Goal: Use online tool/utility: Utilize a website feature to perform a specific function

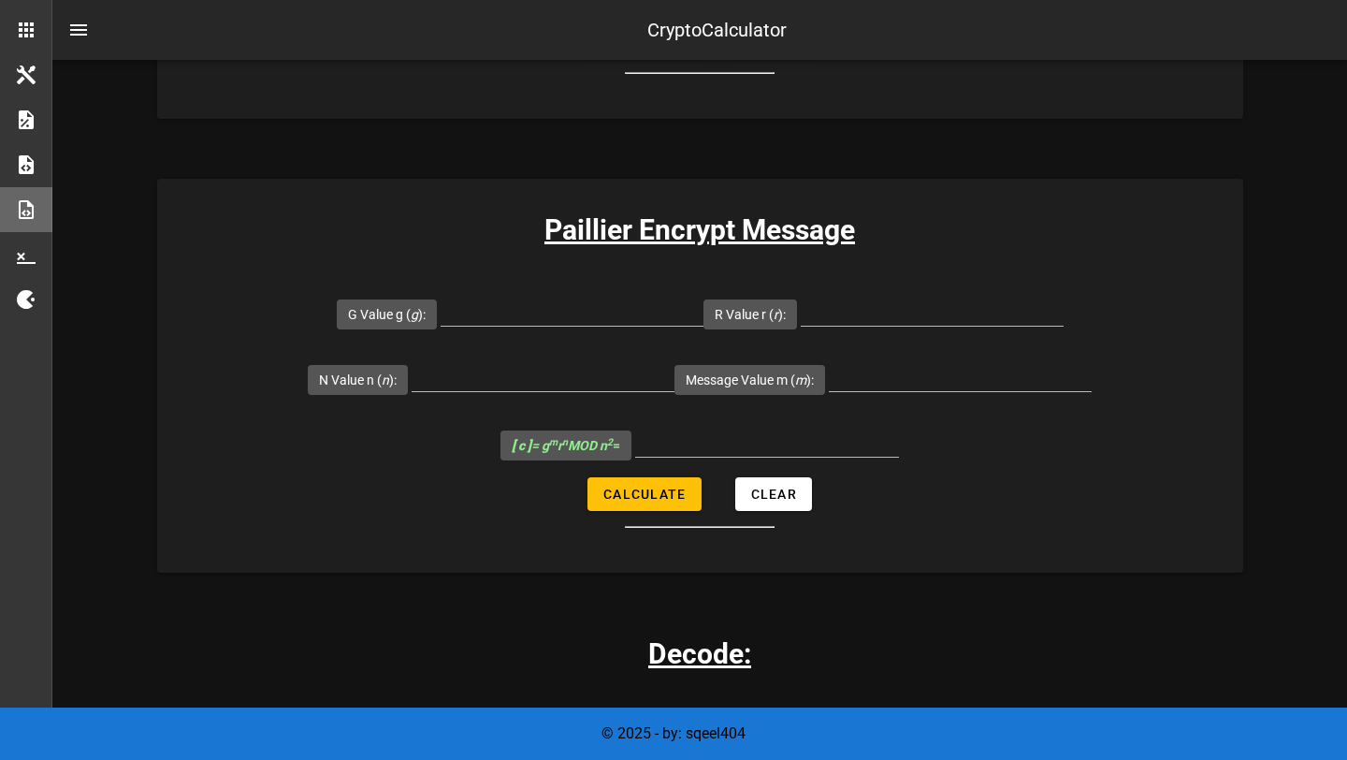
scroll to position [1338, 0]
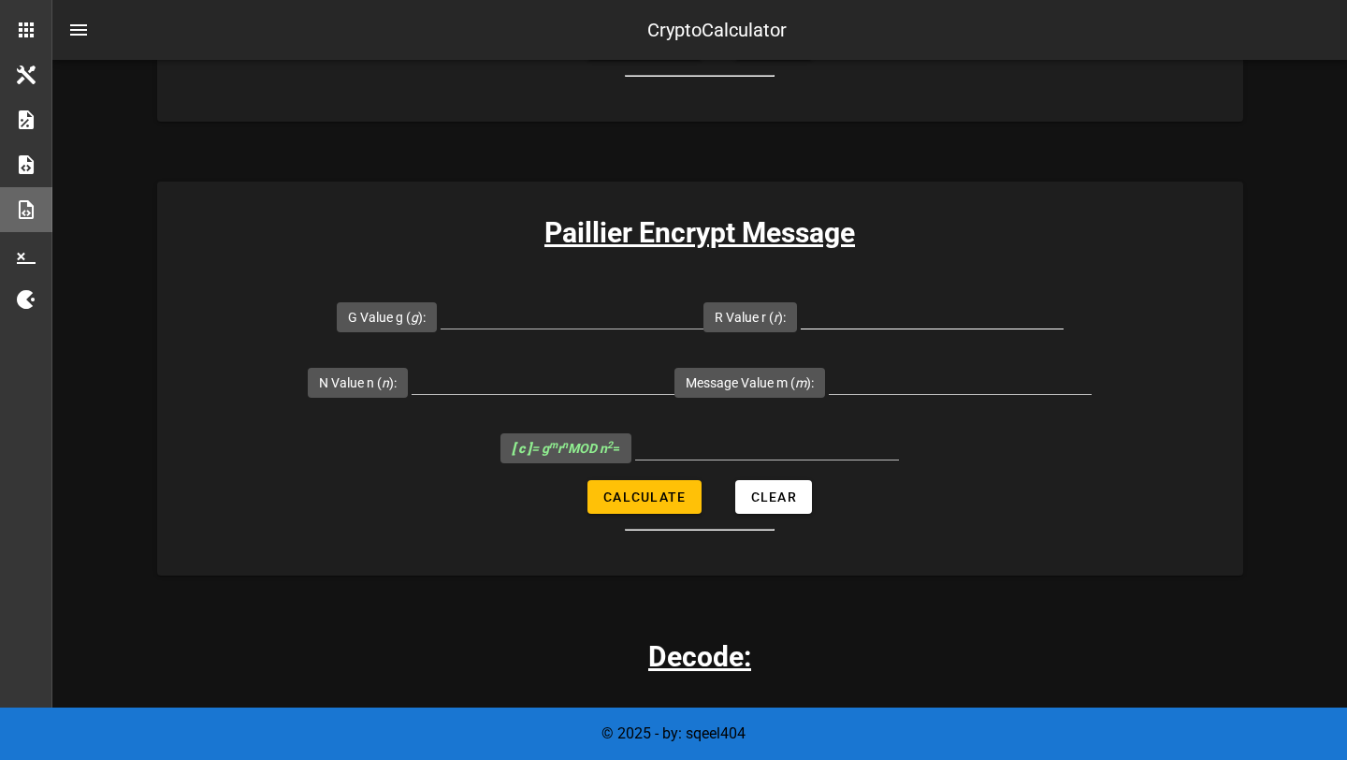
click at [863, 312] on input "R Value r ( r ):" at bounding box center [932, 313] width 263 height 30
click at [863, 382] on input "Message Value m ( m ):" at bounding box center [960, 379] width 263 height 30
paste input "256"
type input "256"
click at [899, 312] on input "R Value r ( r ):" at bounding box center [932, 313] width 263 height 30
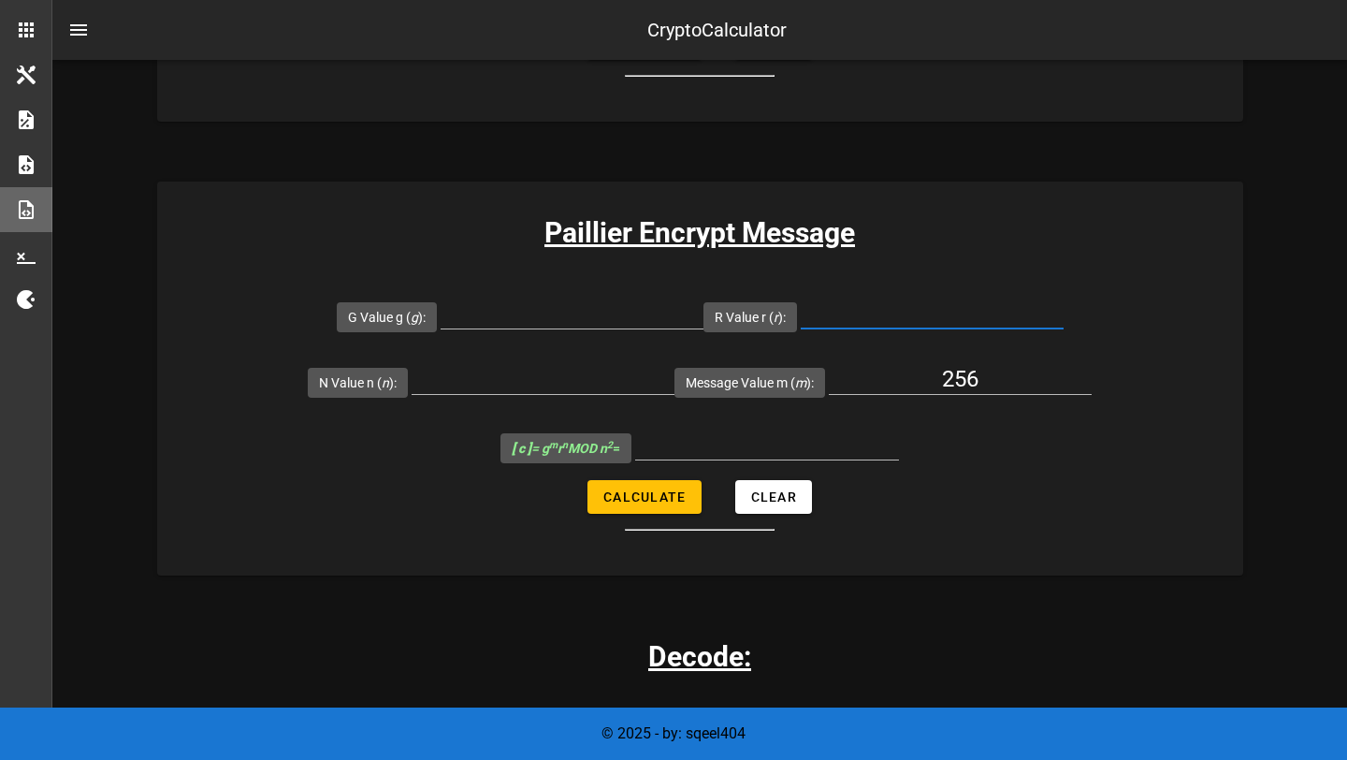
paste input "74"
type input "74"
click at [543, 319] on input "G Value g ( g ):" at bounding box center [572, 313] width 263 height 30
paste input "7019"
type input "7019"
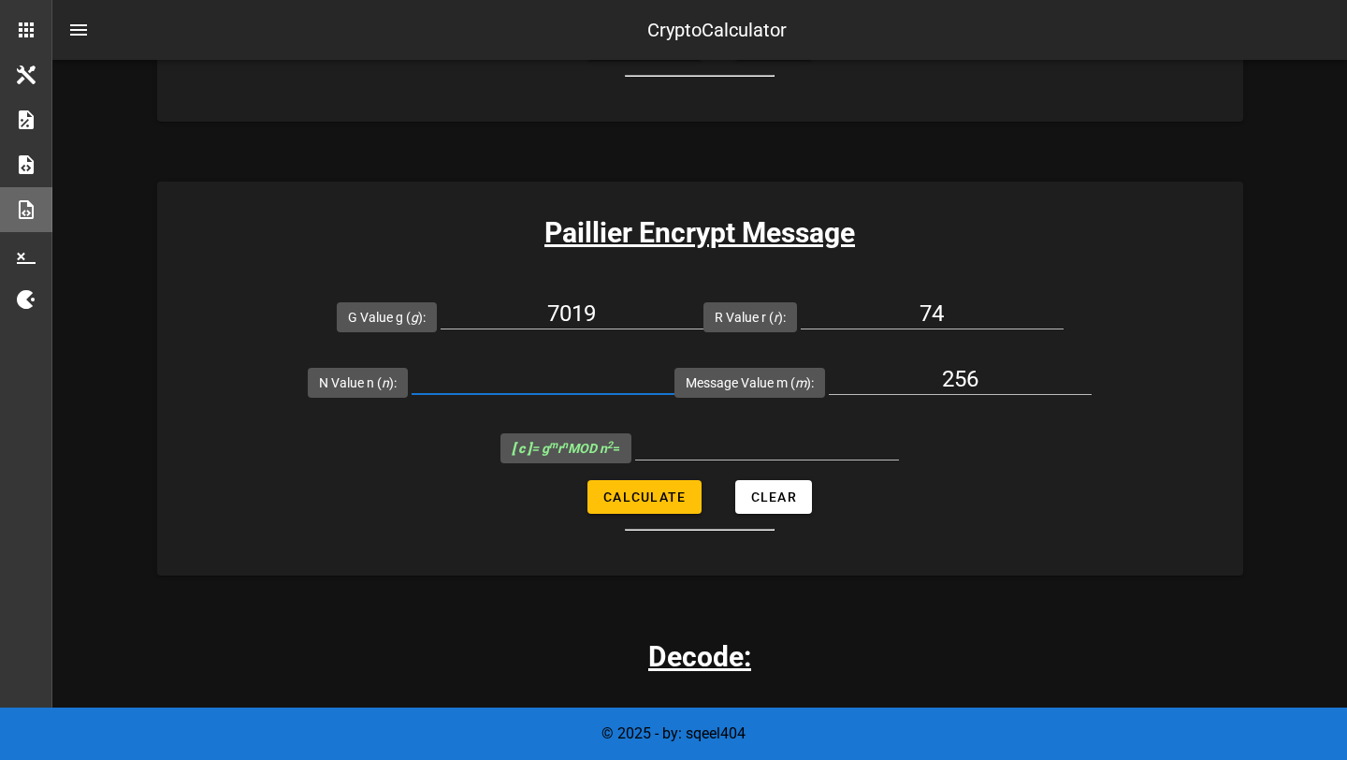
click at [530, 374] on input "N Value n ( n ):" at bounding box center [543, 379] width 263 height 30
paste input "6527"
type input "6527"
click at [685, 500] on span "Calculate" at bounding box center [643, 496] width 83 height 15
type input "5713316"
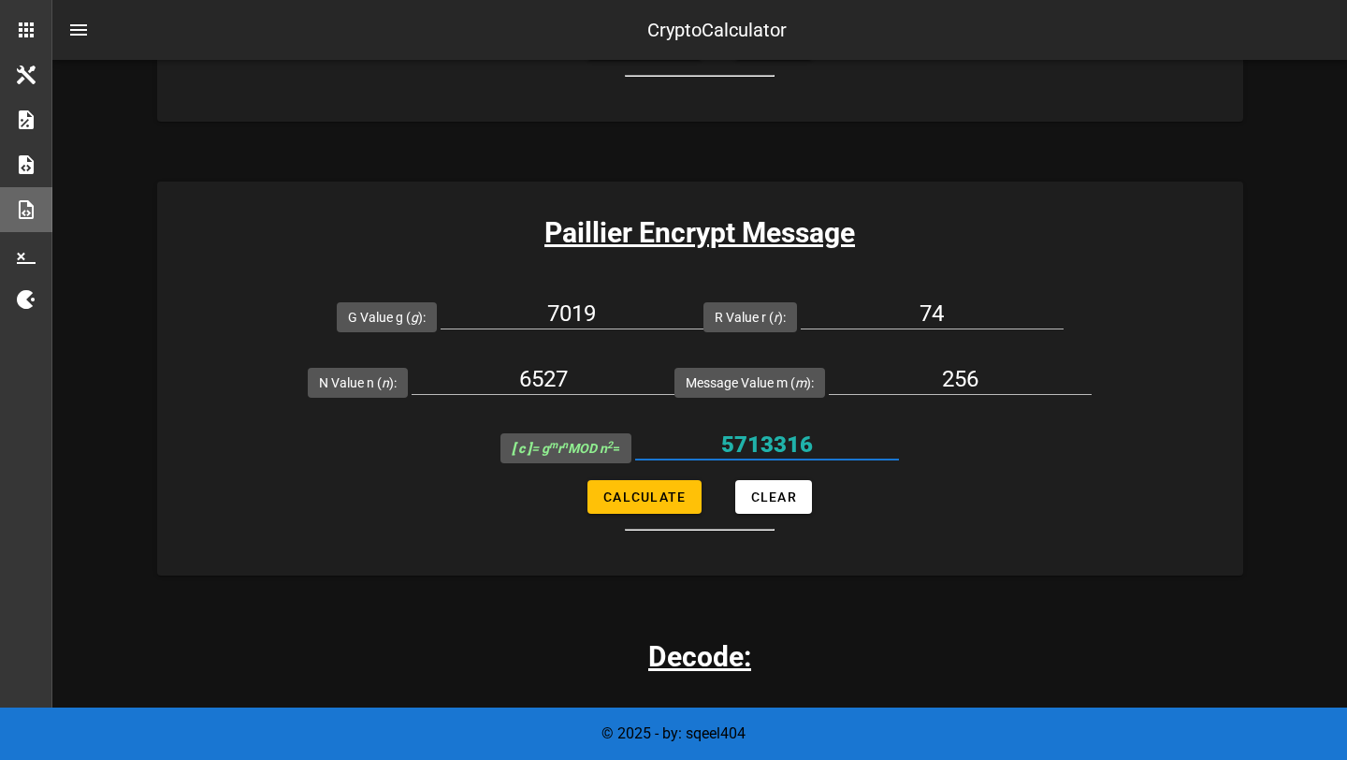
click at [848, 442] on input "5713316" at bounding box center [767, 444] width 264 height 30
click at [880, 454] on input "5713316" at bounding box center [767, 444] width 264 height 30
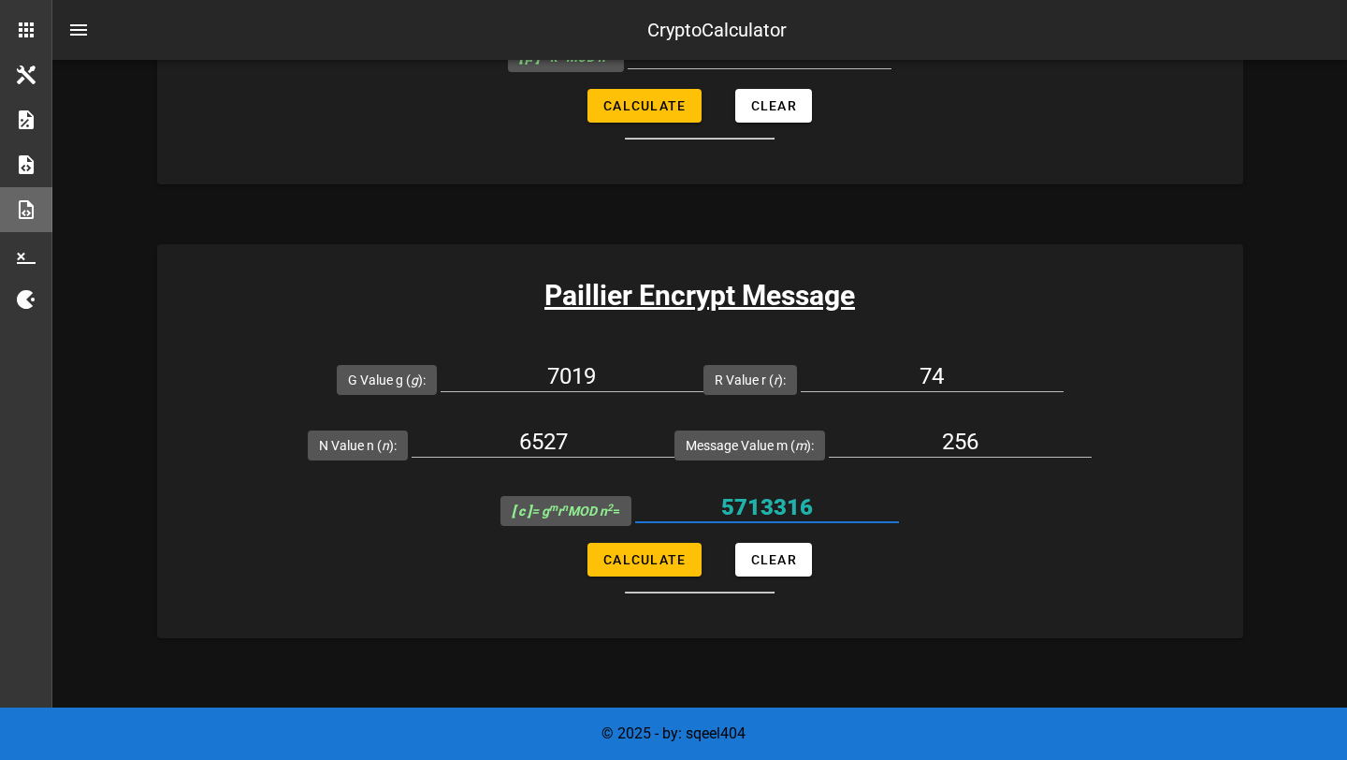
scroll to position [1263, 0]
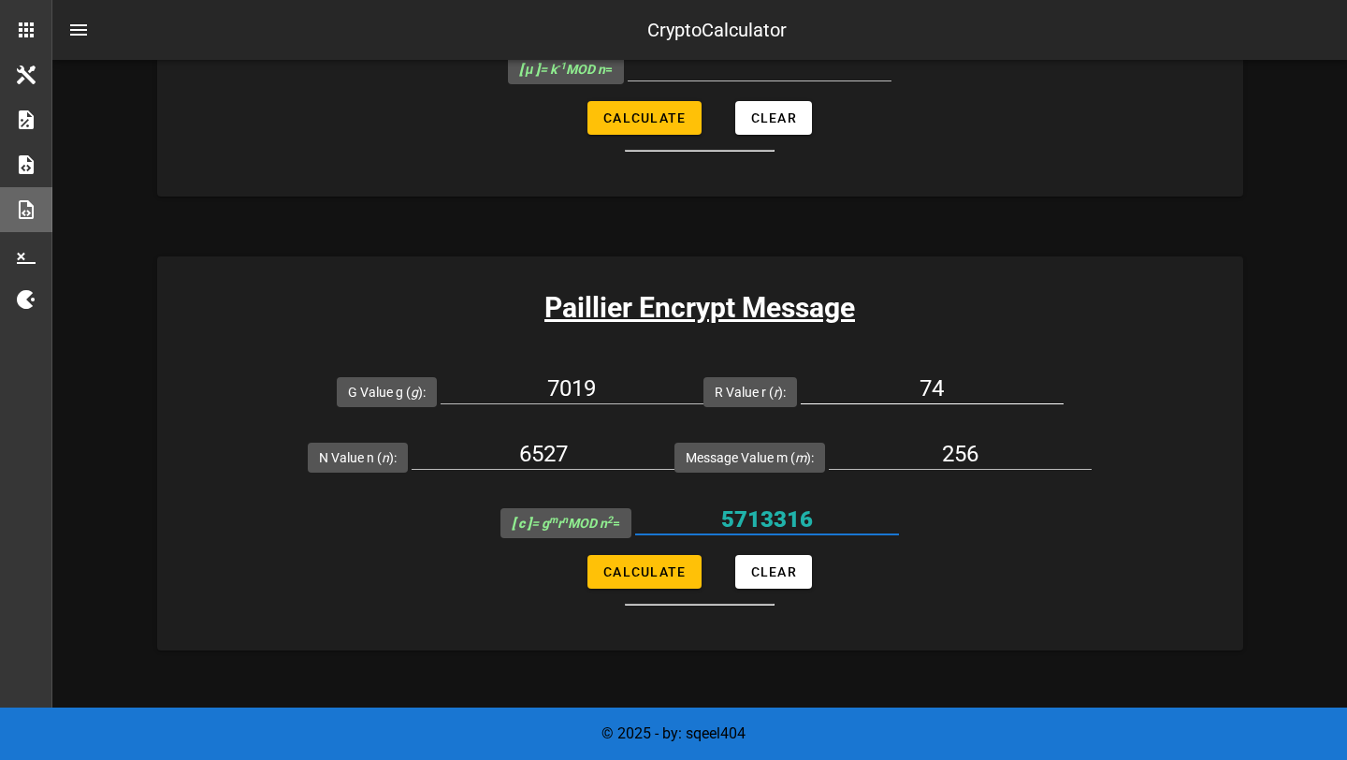
click at [961, 388] on input "74" at bounding box center [932, 388] width 263 height 30
type input "72"
click at [642, 573] on span "Calculate" at bounding box center [643, 571] width 83 height 15
type input "6155676"
click at [962, 389] on input "72" at bounding box center [932, 388] width 263 height 30
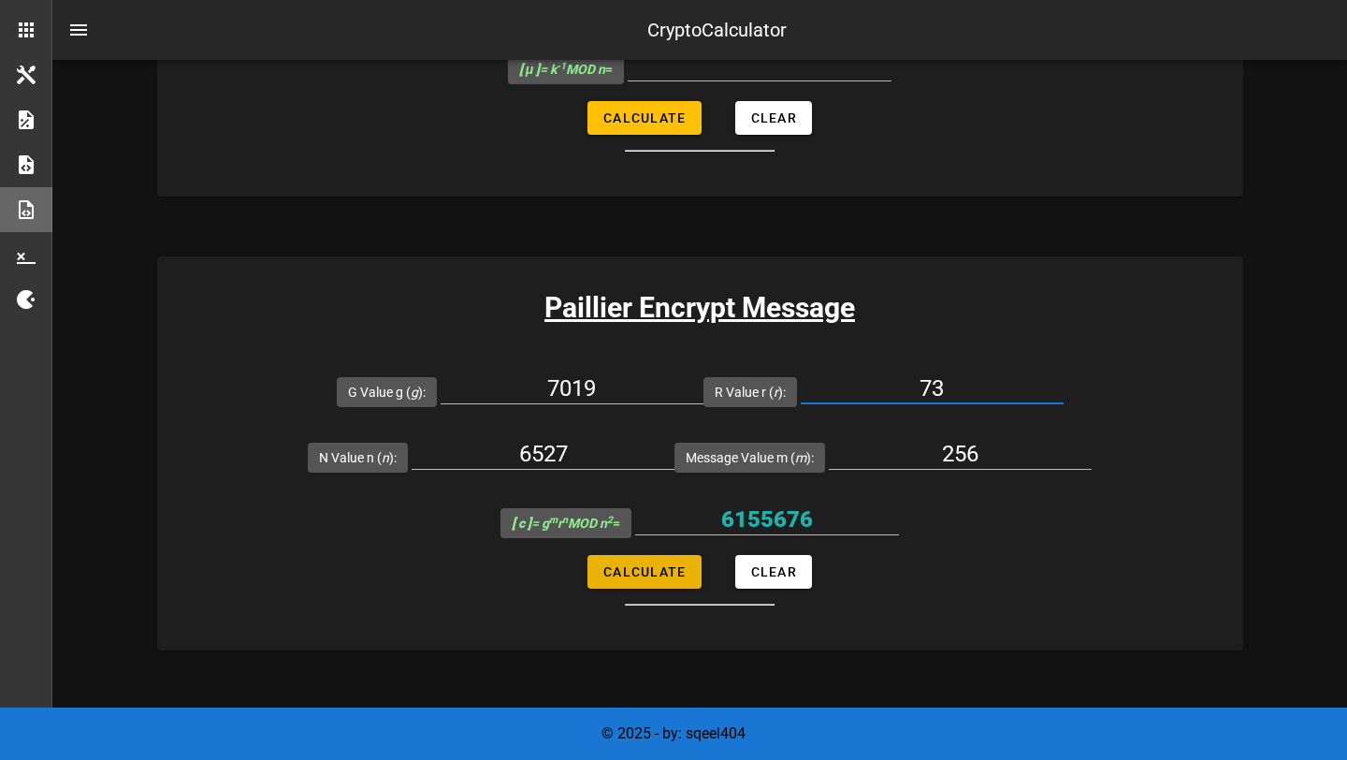
type input "73"
click at [659, 570] on span "Calculate" at bounding box center [643, 571] width 83 height 15
type input "26435665"
click at [967, 381] on input "73" at bounding box center [932, 388] width 263 height 30
type input "74"
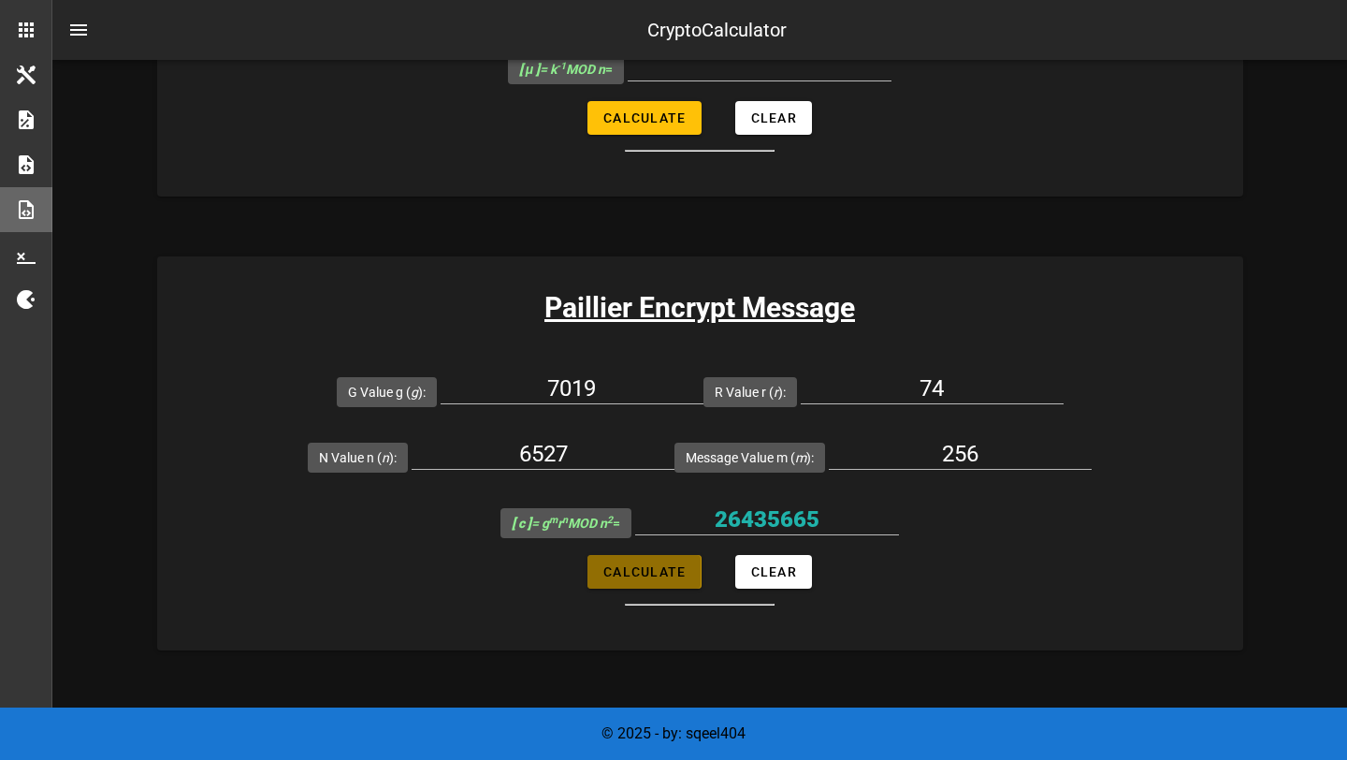
click at [645, 570] on span "Calculate" at bounding box center [643, 571] width 83 height 15
type input "5713316"
click at [958, 383] on input "74" at bounding box center [932, 388] width 263 height 30
click at [965, 457] on input "256" at bounding box center [960, 454] width 263 height 30
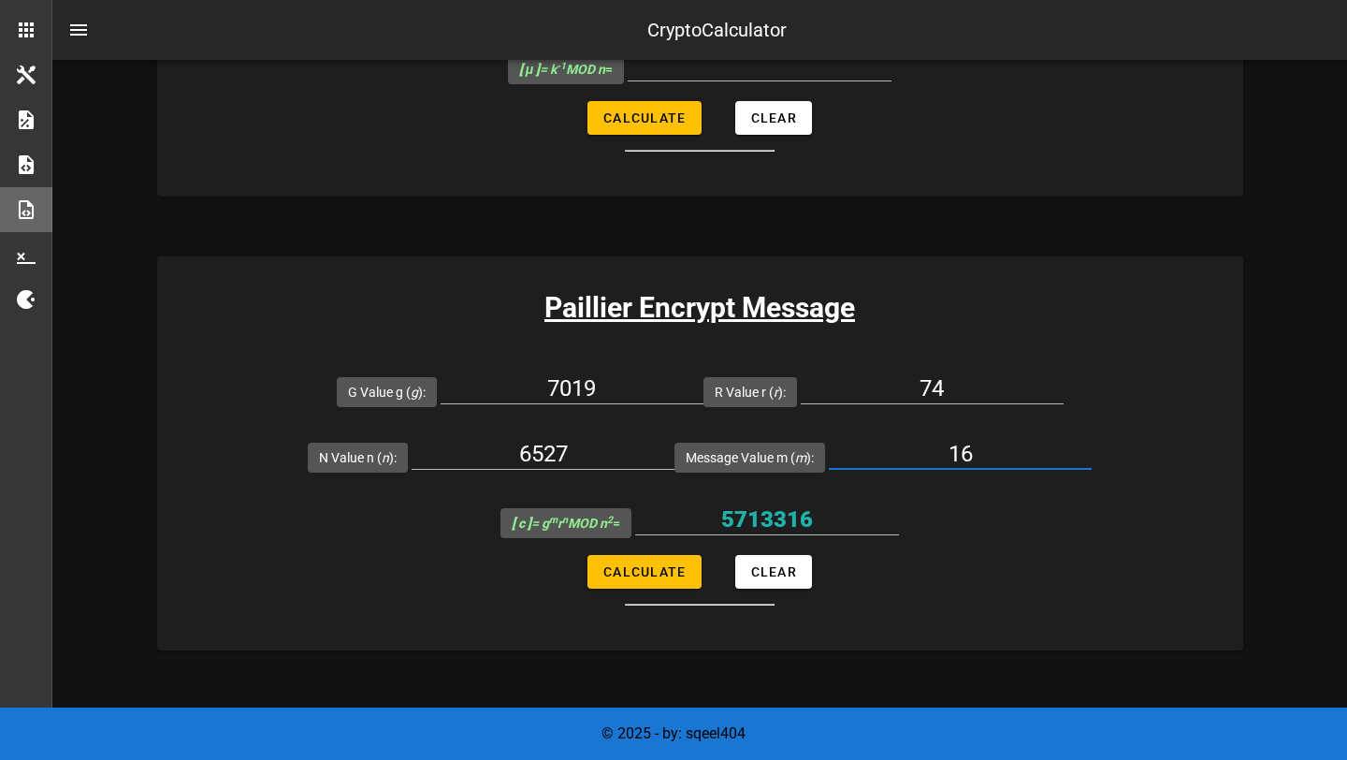
type input "16"
click at [941, 394] on input "74" at bounding box center [932, 388] width 263 height 30
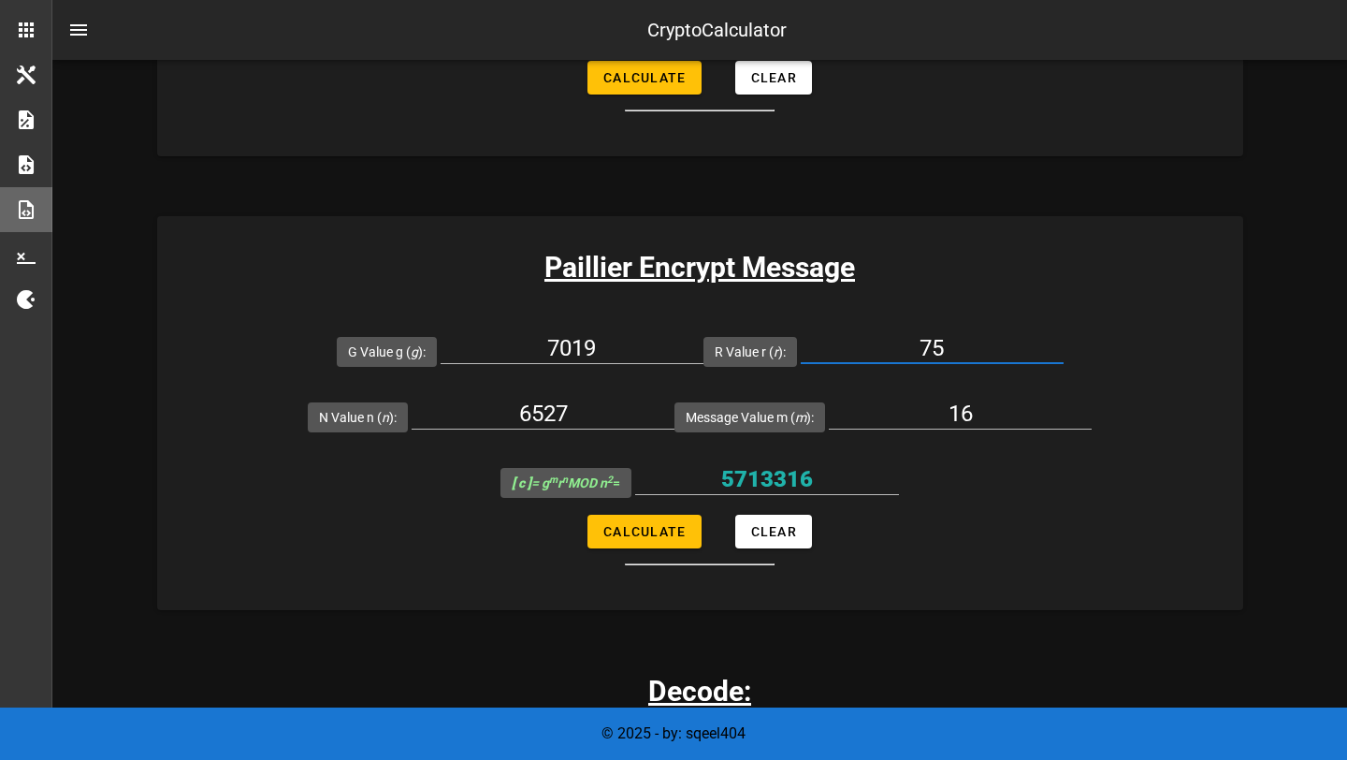
scroll to position [1305, 0]
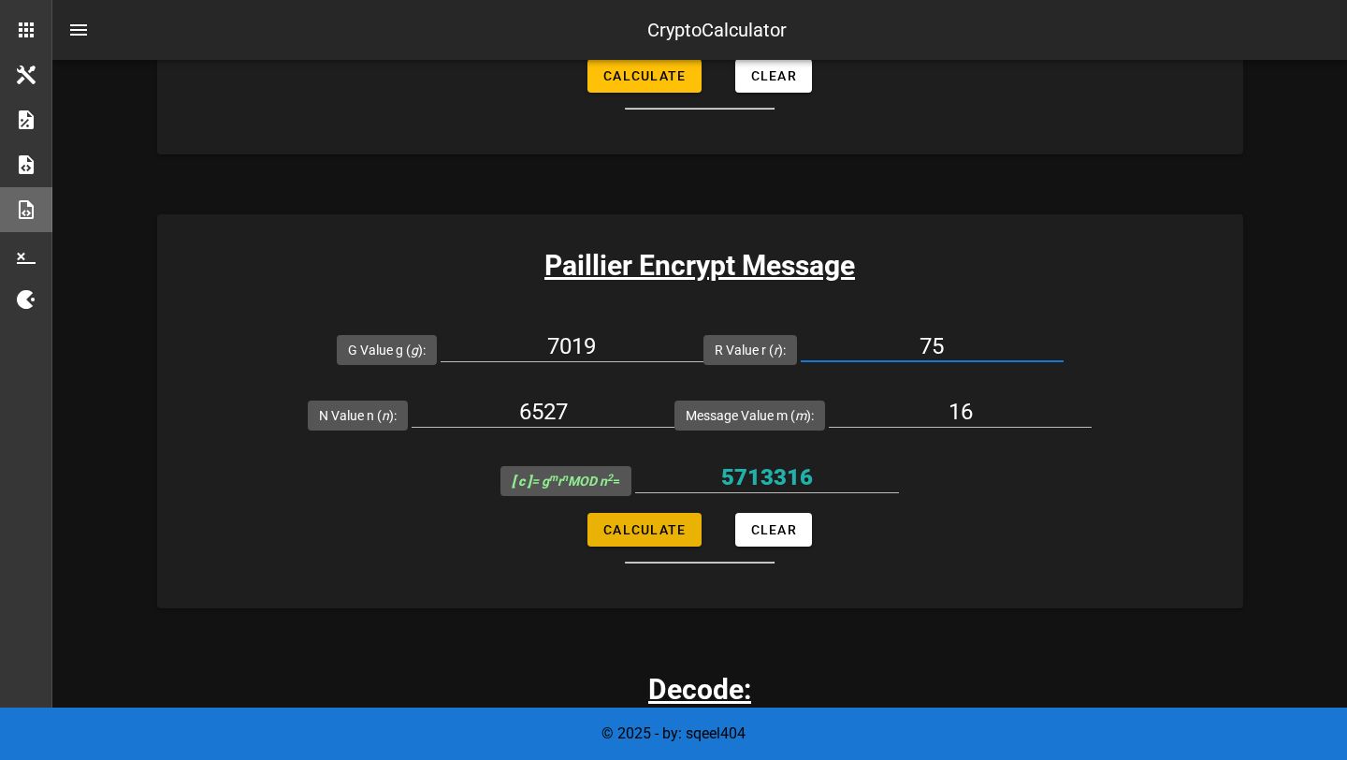
type input "75"
click at [626, 529] on span "Calculate" at bounding box center [643, 529] width 83 height 15
type input "35730009"
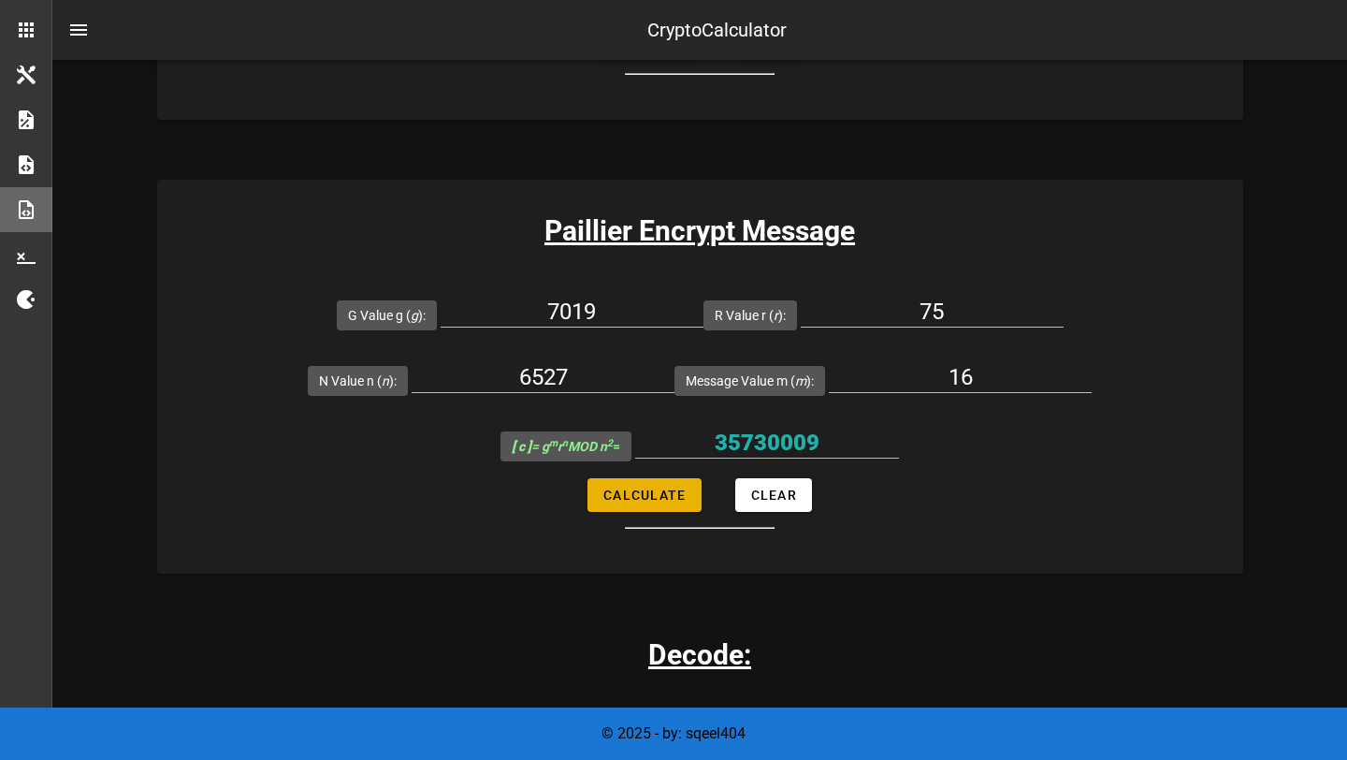
scroll to position [1340, 0]
click at [745, 443] on input "35730009" at bounding box center [767, 442] width 264 height 30
click at [978, 311] on input "75" at bounding box center [932, 311] width 263 height 30
type input "77"
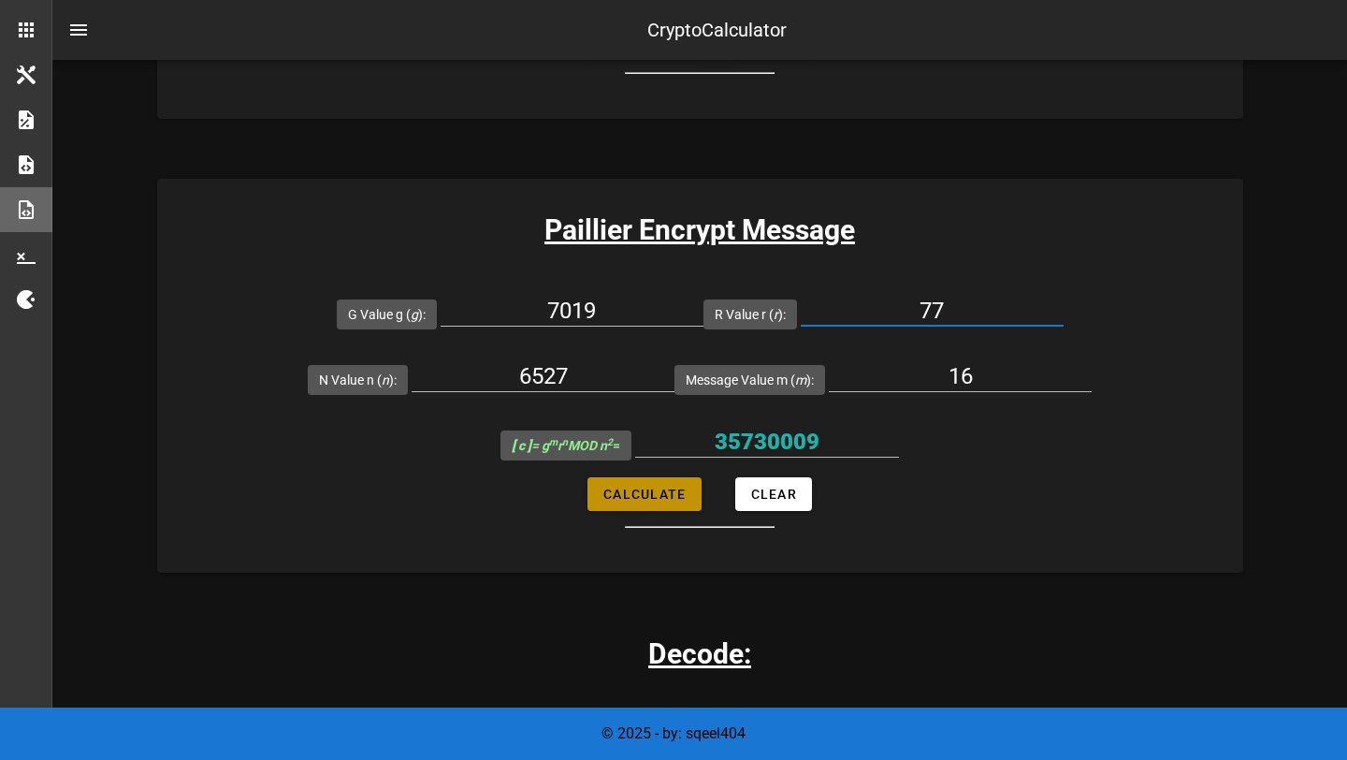
click at [654, 499] on span "Calculate" at bounding box center [643, 493] width 83 height 15
type input "30448834"
click at [767, 439] on input "30448834" at bounding box center [767, 442] width 264 height 30
click at [975, 389] on div "16" at bounding box center [960, 376] width 263 height 30
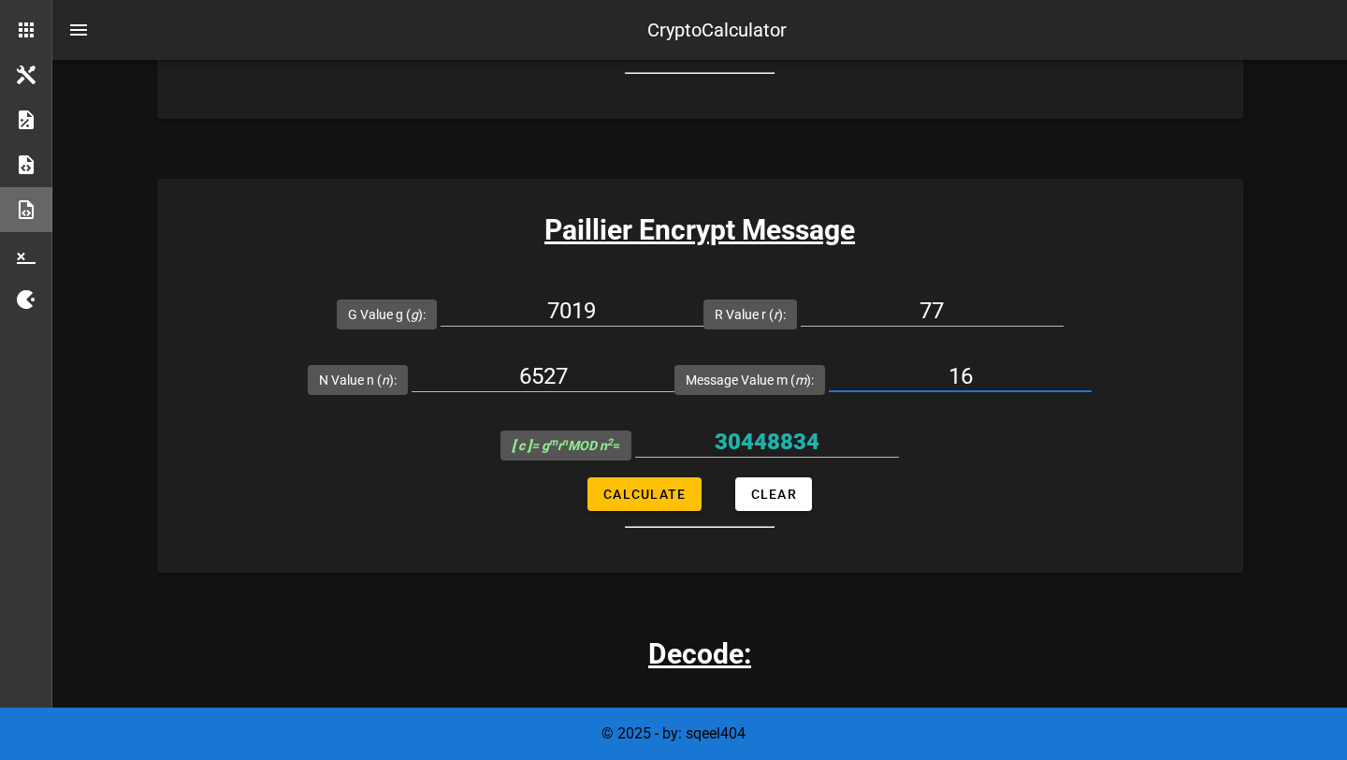
click at [975, 389] on div "16" at bounding box center [960, 376] width 263 height 30
type input "1"
click at [946, 296] on input "77" at bounding box center [932, 311] width 263 height 30
click at [958, 305] on input "77" at bounding box center [932, 311] width 263 height 30
type input "78"
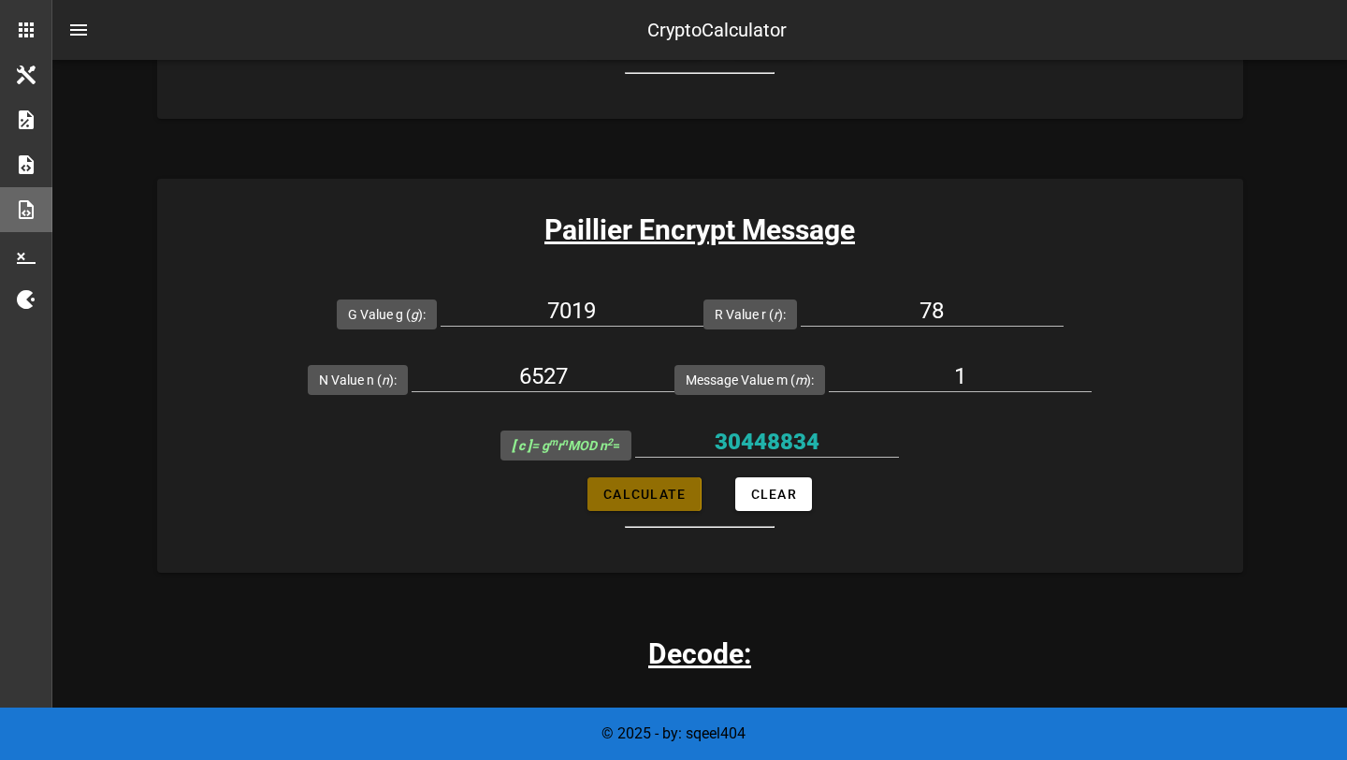
click at [620, 498] on span "Calculate" at bounding box center [643, 493] width 83 height 15
type input "35591"
click at [949, 296] on input "78" at bounding box center [932, 311] width 263 height 30
click at [953, 302] on input "78" at bounding box center [932, 311] width 263 height 30
type input "79"
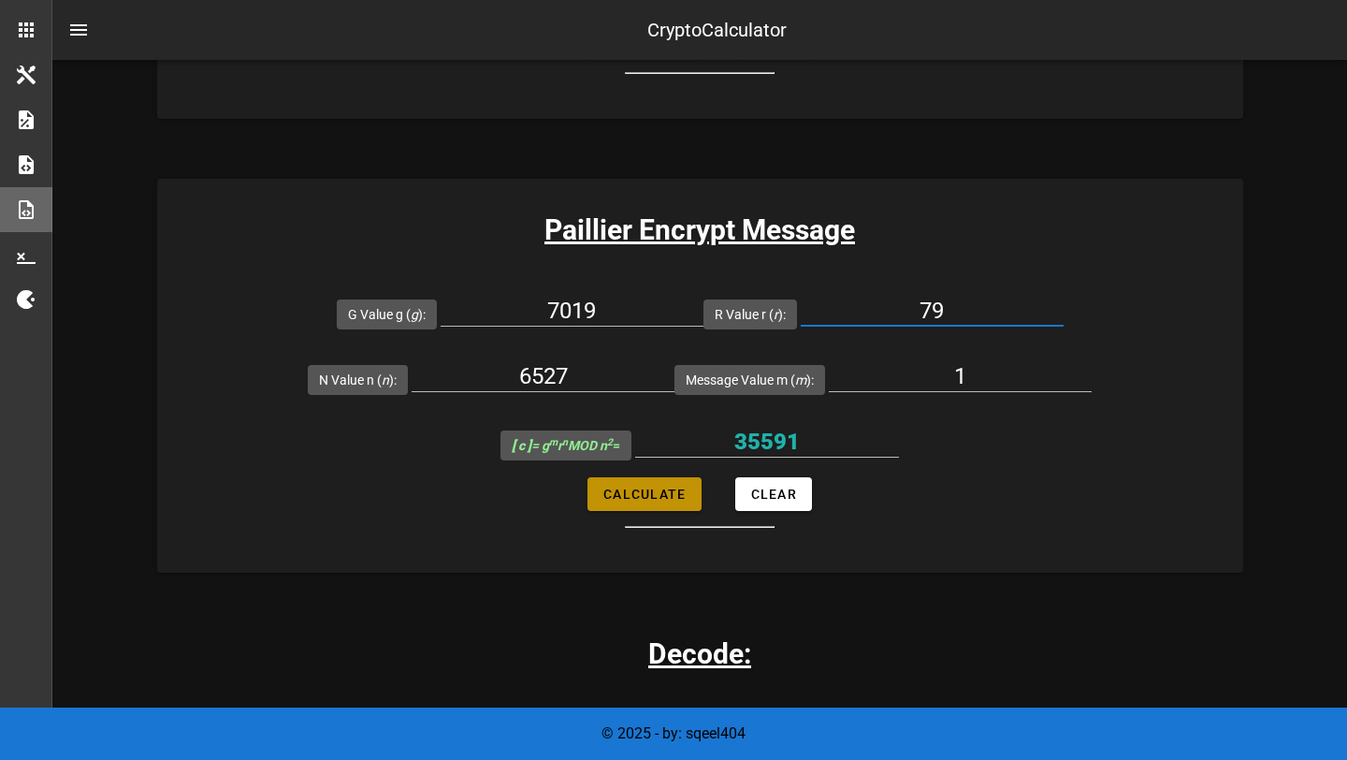
click at [614, 486] on span "Calculate" at bounding box center [643, 493] width 83 height 15
type input "31639803"
click at [763, 430] on input "31639803" at bounding box center [767, 442] width 264 height 30
click at [949, 319] on input "79" at bounding box center [932, 311] width 263 height 30
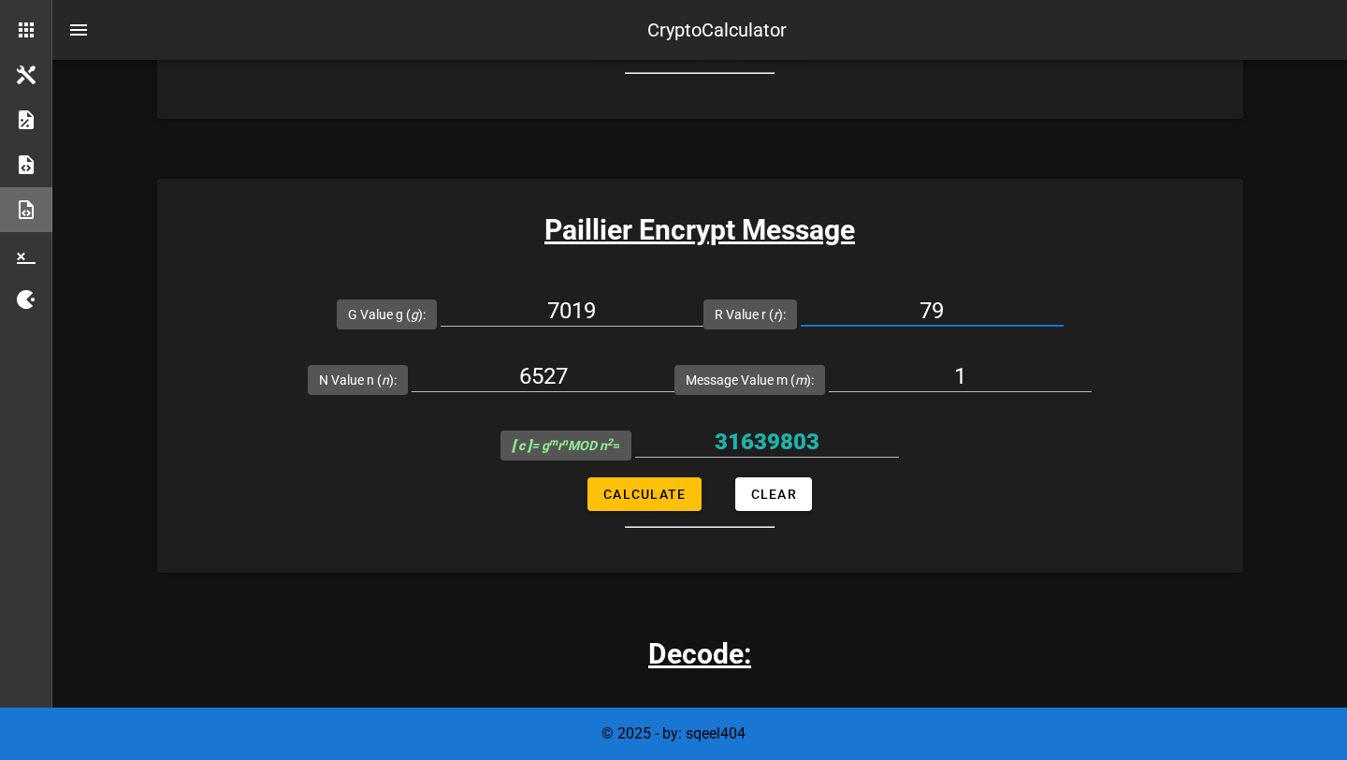
click at [949, 319] on input "79" at bounding box center [932, 311] width 263 height 30
type input "80"
click at [615, 492] on span "Calculate" at bounding box center [643, 493] width 83 height 15
type input "28502453"
click at [791, 434] on input "28502453" at bounding box center [767, 442] width 264 height 30
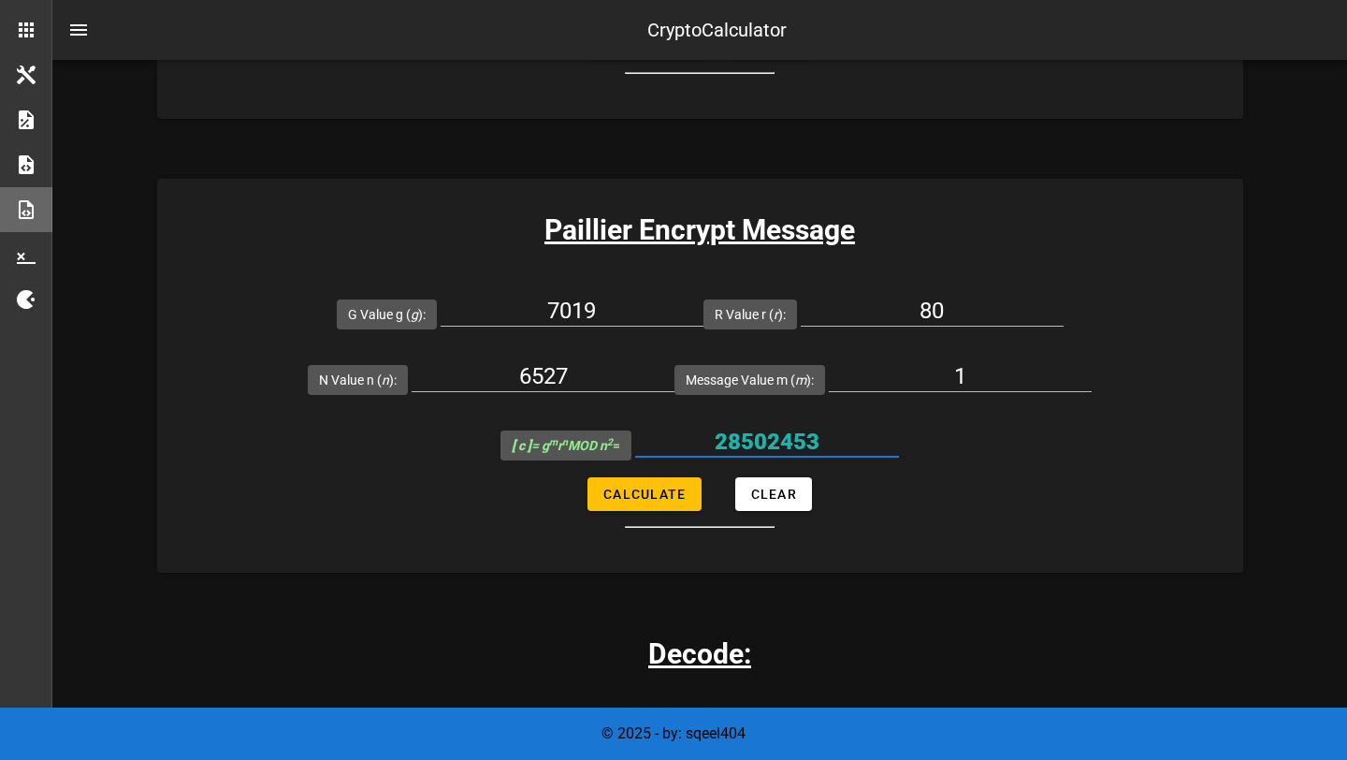
click at [791, 434] on input "28502453" at bounding box center [767, 442] width 264 height 30
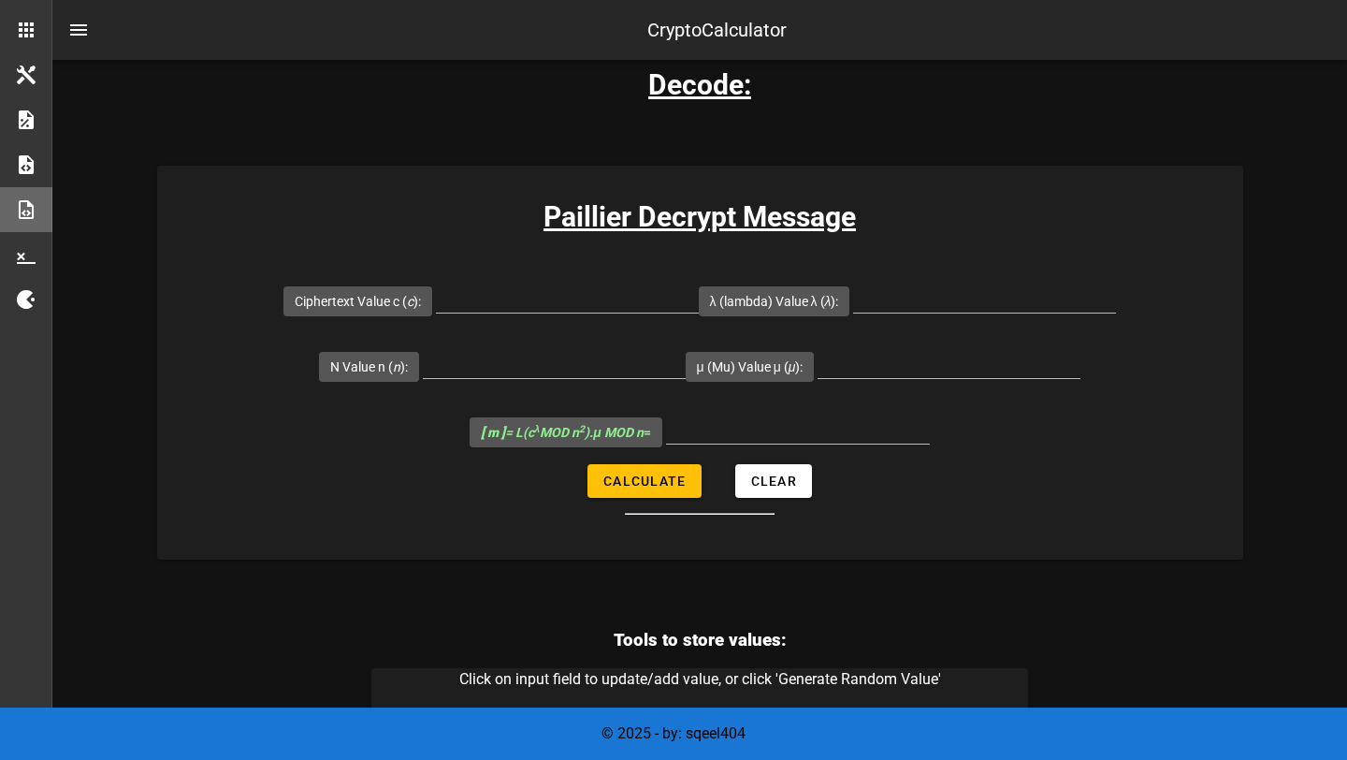
scroll to position [1911, 0]
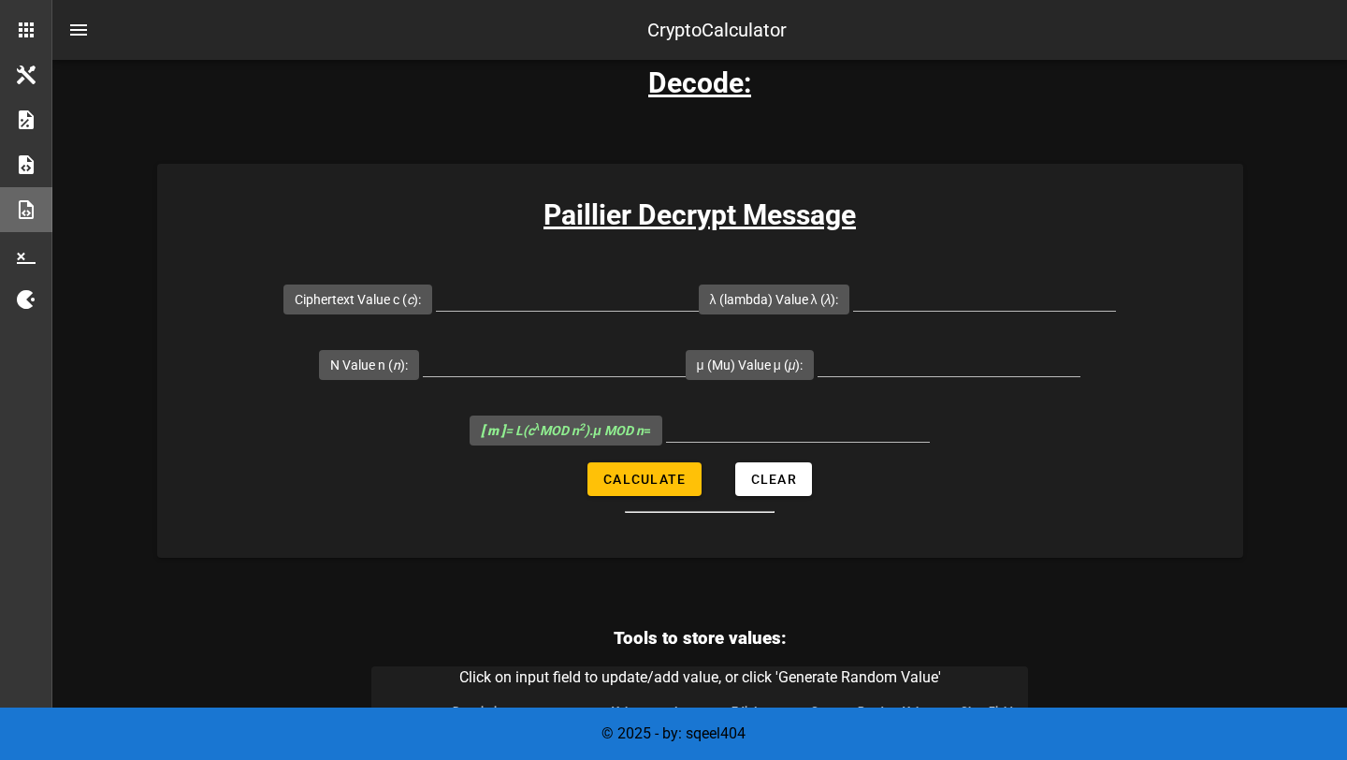
click at [977, 444] on form "Ciphertext Value c ( c ): λ (lambda) Value λ ( λ ): N Value n ( n ): μ (Mu) Val…" at bounding box center [700, 389] width 1086 height 247
click at [973, 420] on form "Ciphertext Value c ( c ): λ (lambda) Value λ ( λ ): N Value n ( n ): μ (Mu) Val…" at bounding box center [700, 389] width 1086 height 247
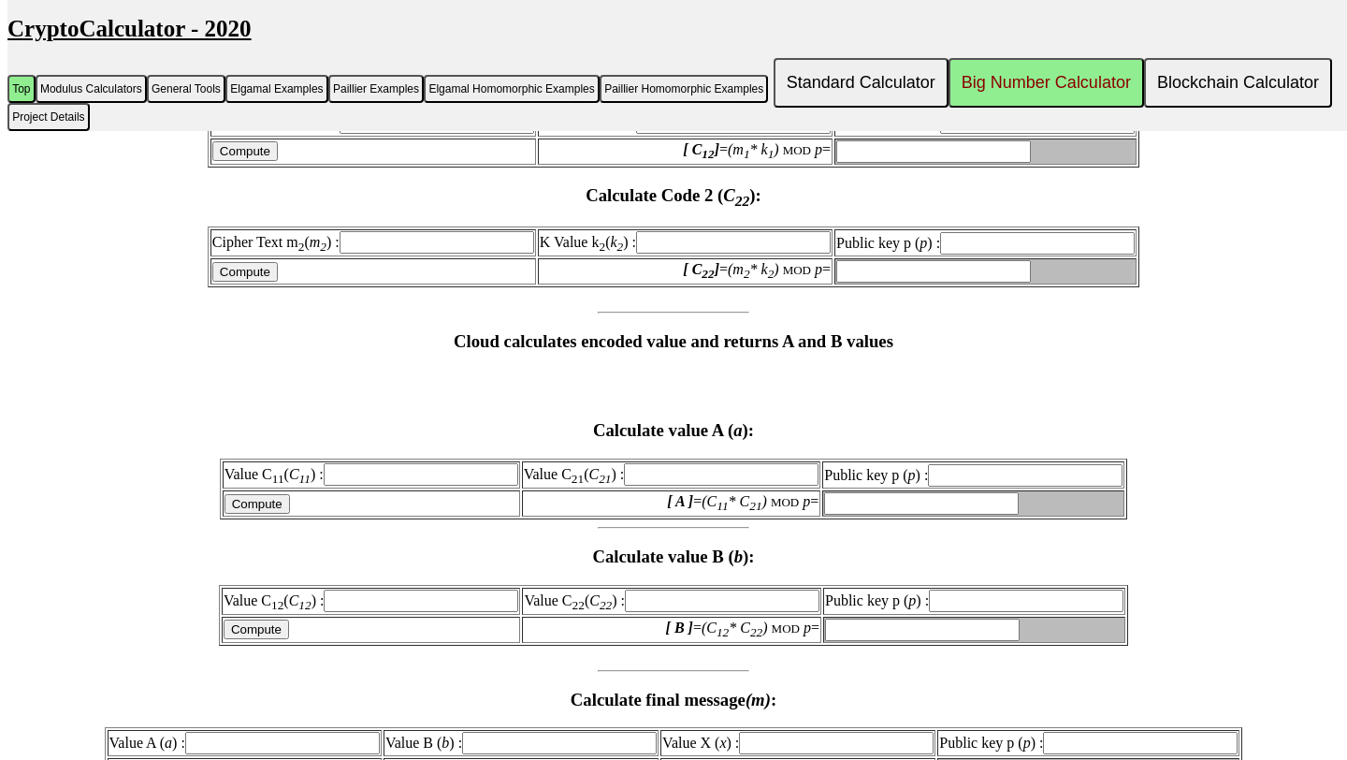
scroll to position [7088, 0]
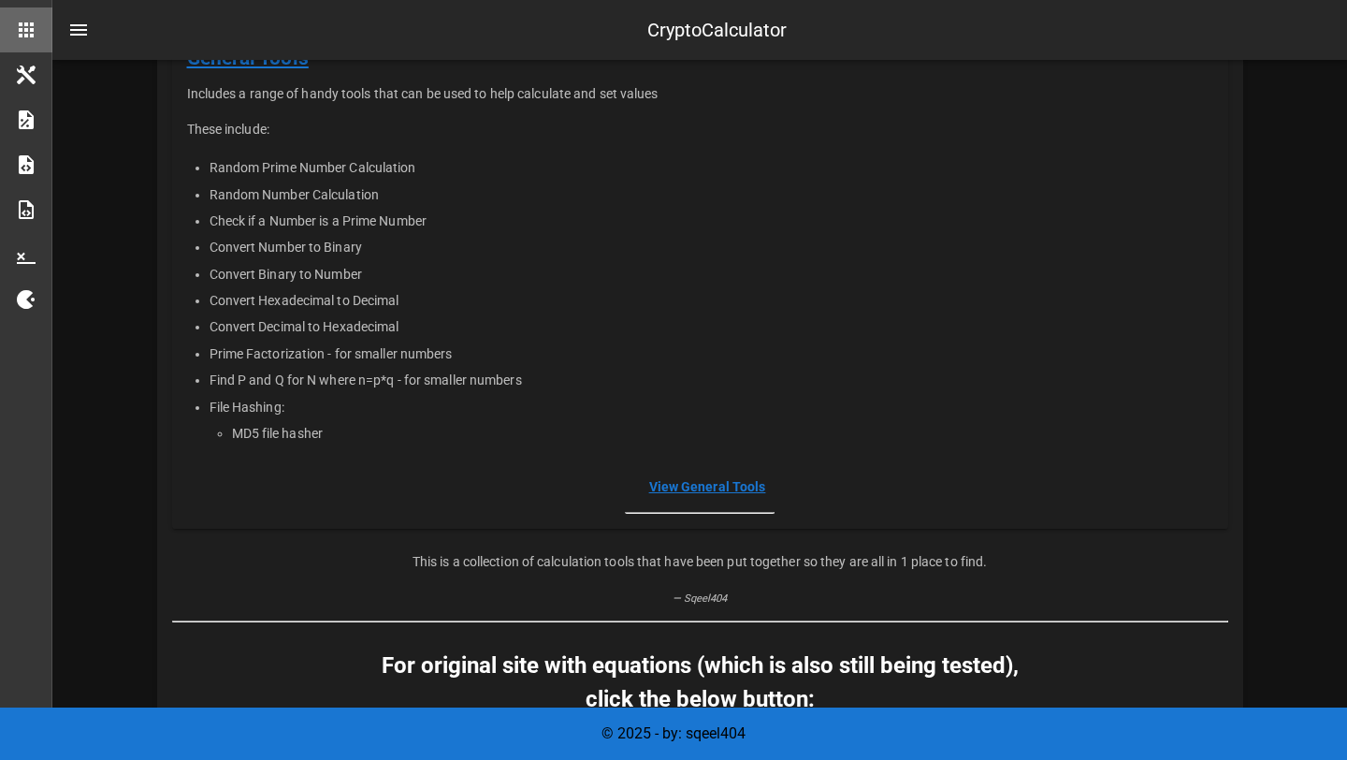
scroll to position [459, 0]
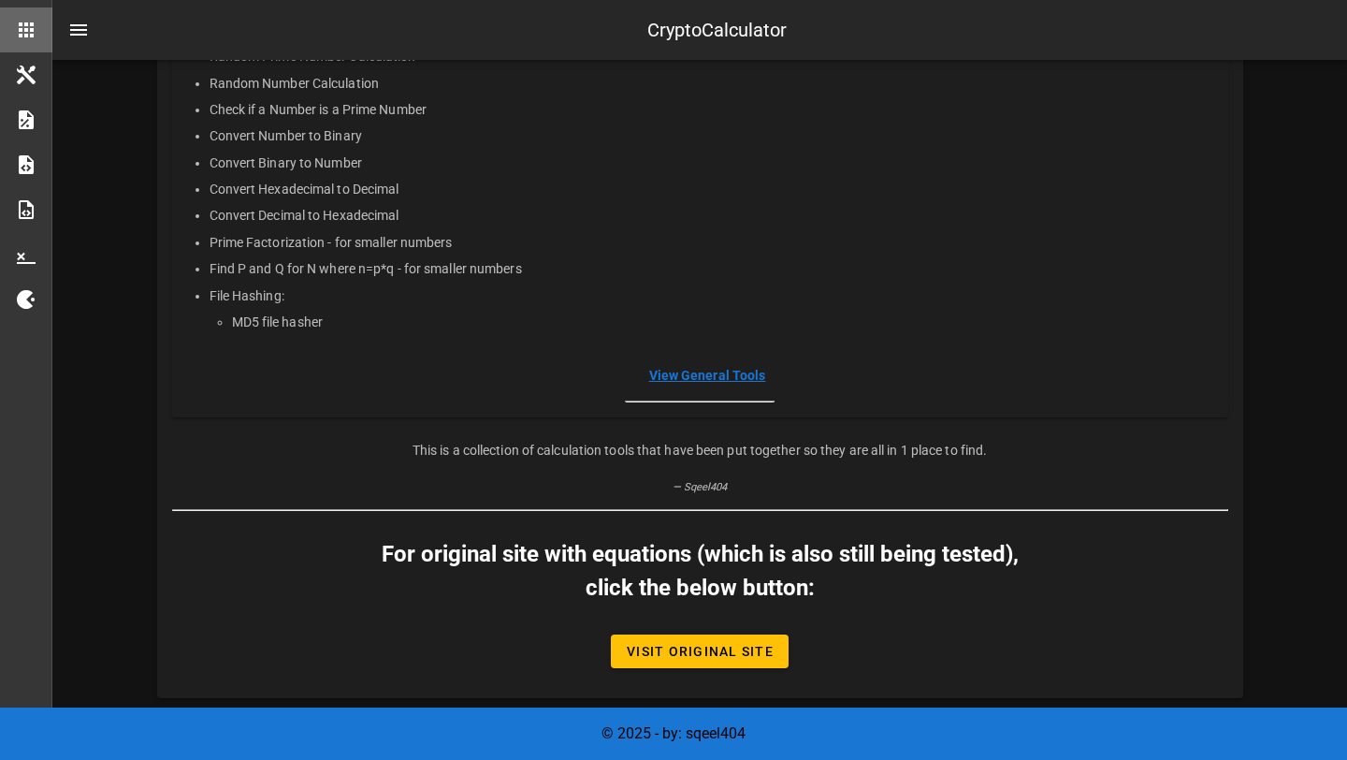
click at [690, 370] on link "View General Tools" at bounding box center [707, 375] width 117 height 15
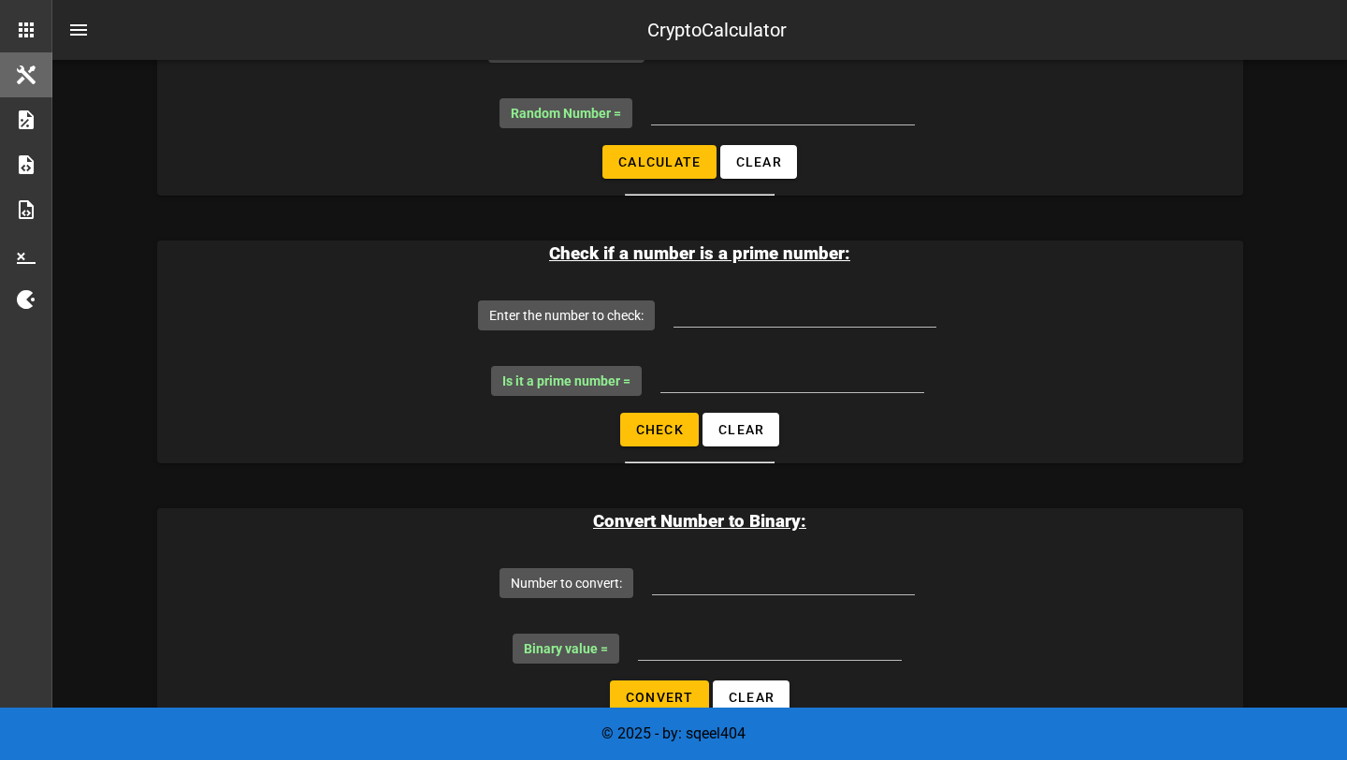
scroll to position [692, 0]
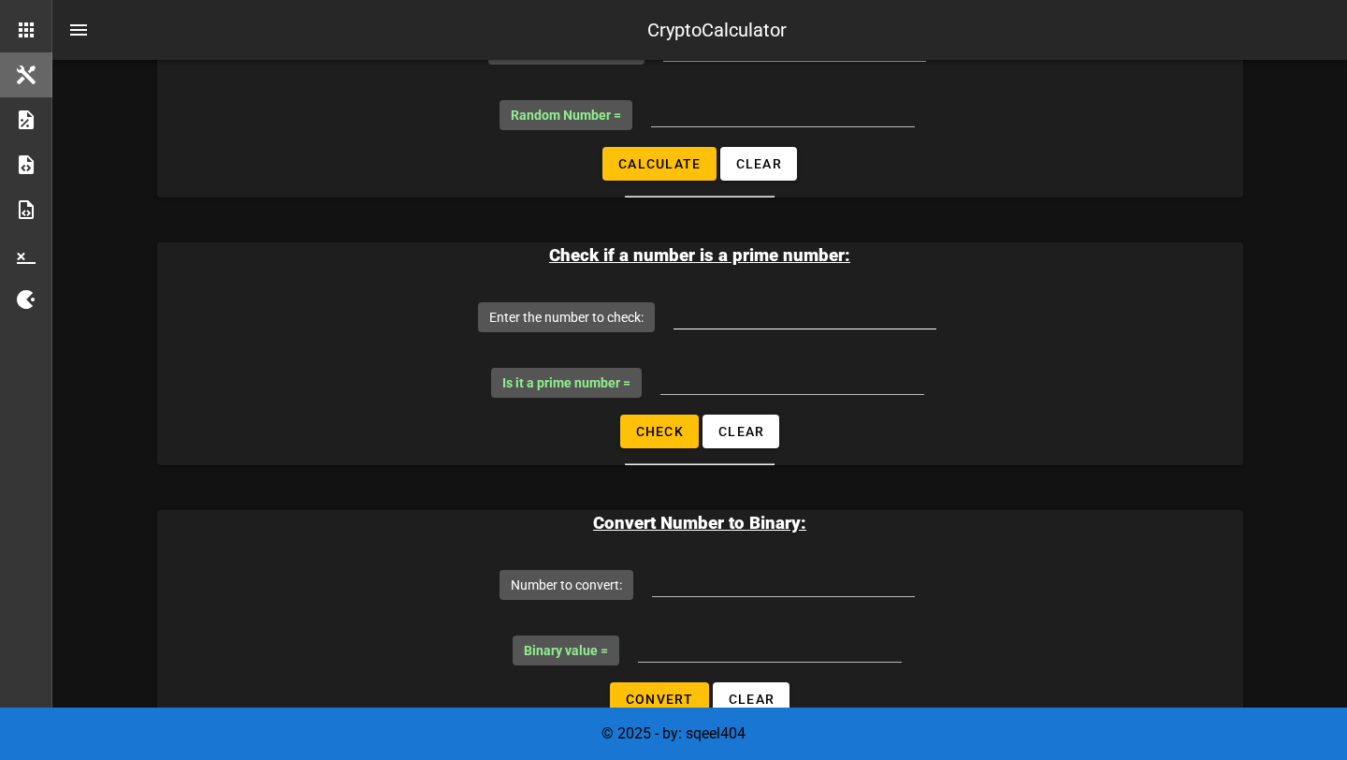
click at [728, 318] on input "Enter the number to check:" at bounding box center [804, 313] width 263 height 30
type input "4"
type input "4010371"
click at [670, 442] on button "Check" at bounding box center [659, 431] width 79 height 34
type input "YES! it is a prime"
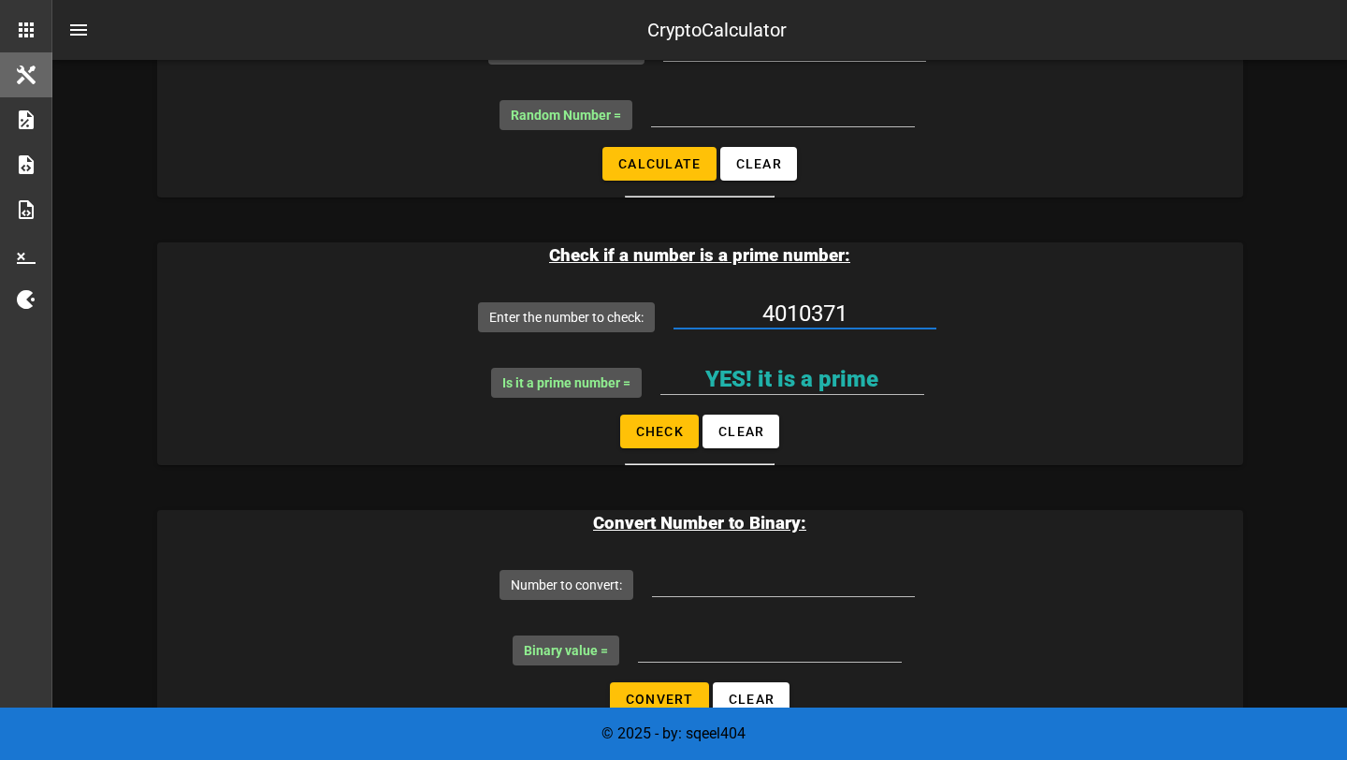
click at [869, 317] on input "4010371" at bounding box center [804, 313] width 263 height 30
type input "4010399"
click at [655, 430] on span "Check" at bounding box center [659, 431] width 49 height 15
click at [674, 437] on span "Check" at bounding box center [659, 431] width 49 height 15
type input "YES! it is a prime"
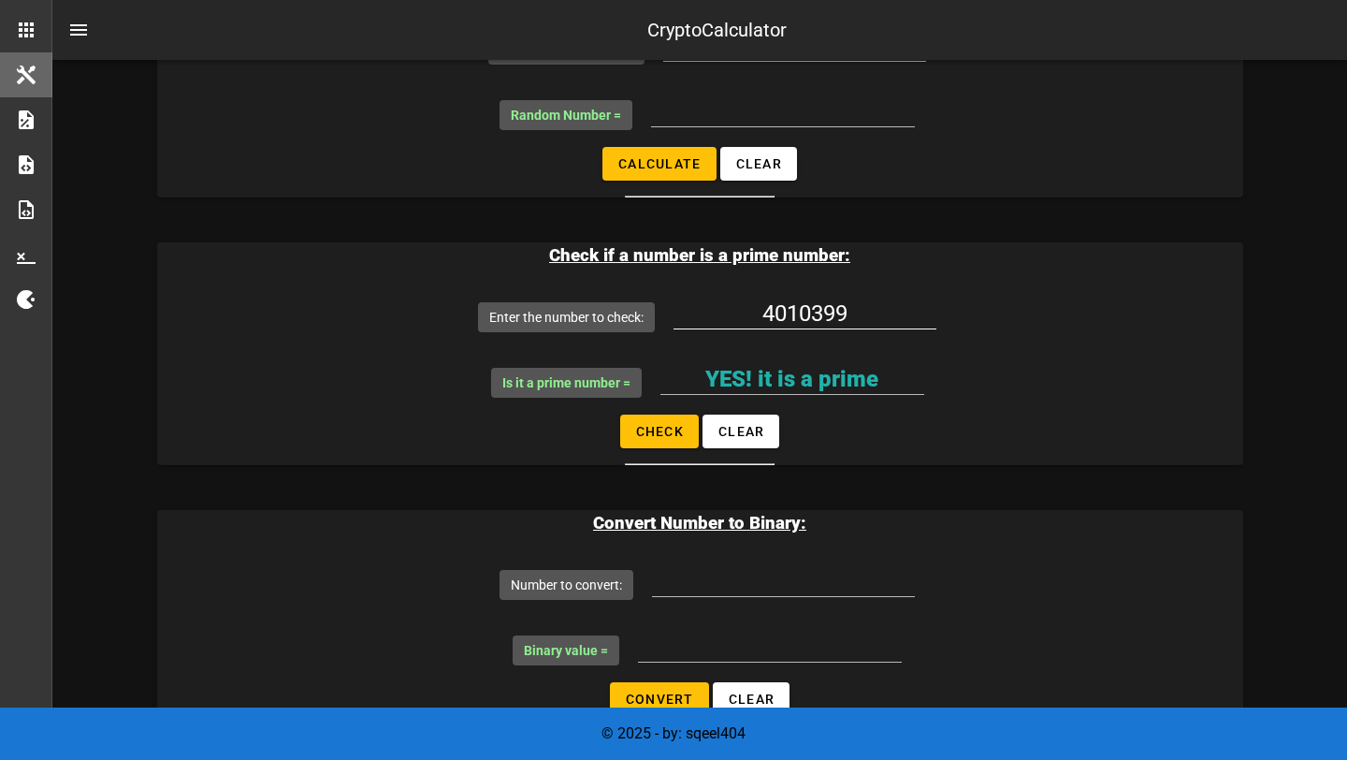
click at [894, 313] on input "4010399" at bounding box center [804, 313] width 263 height 30
type input "4010398"
click at [656, 431] on span "Check" at bounding box center [659, 431] width 49 height 15
type input "NO! it is NOT a prime"
click at [868, 315] on input "4010398" at bounding box center [804, 313] width 263 height 30
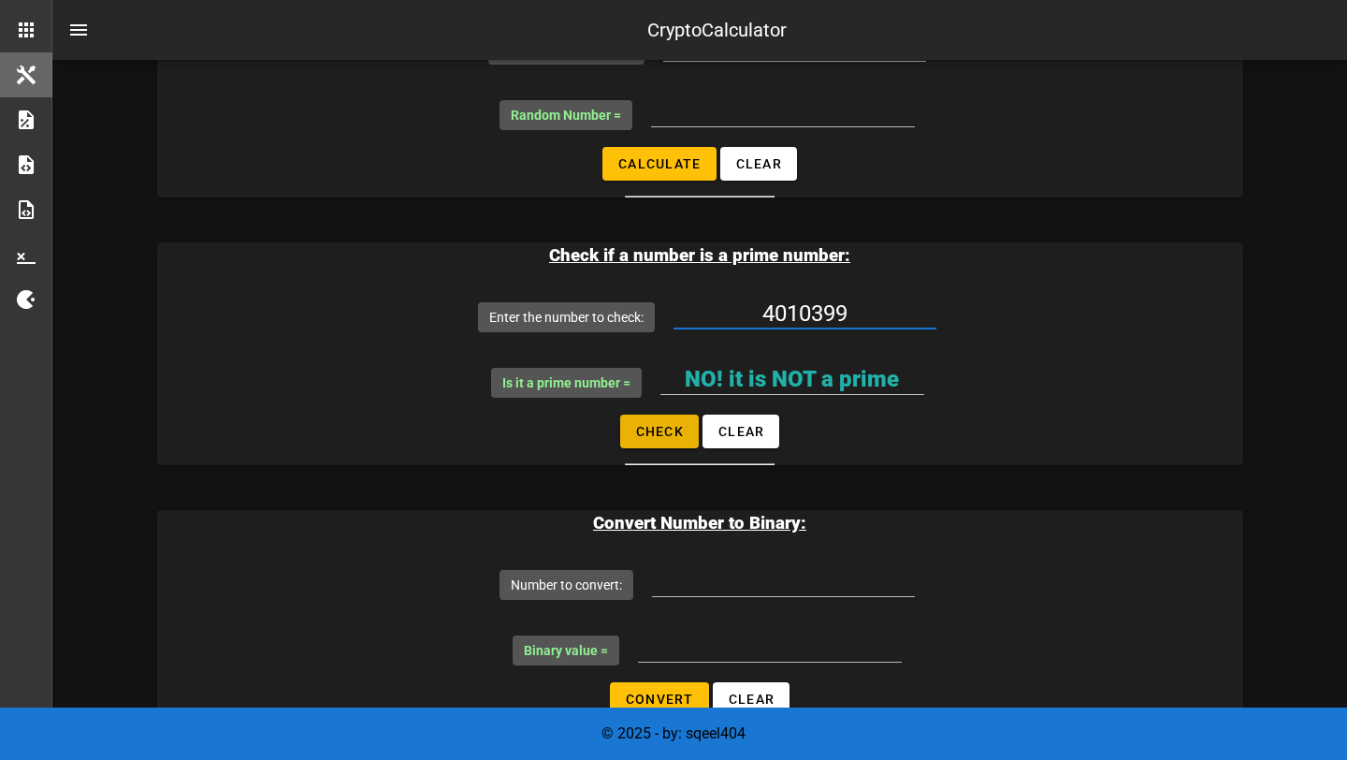
type input "4010399"
click at [647, 431] on span "Check" at bounding box center [659, 431] width 49 height 15
type input "YES! it is a prime"
click at [1016, 400] on div "Is it a prime number = YES! it is a prime" at bounding box center [700, 381] width 1026 height 65
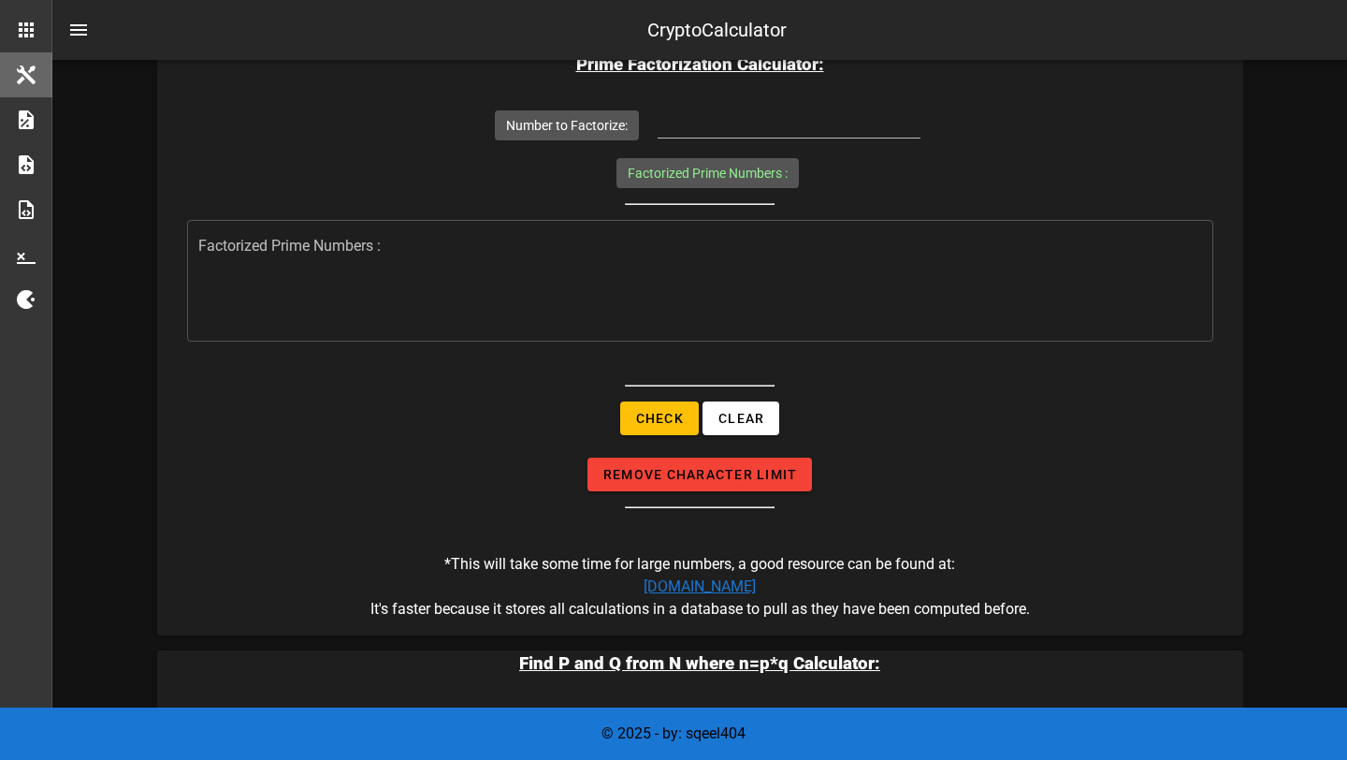
scroll to position [2223, 0]
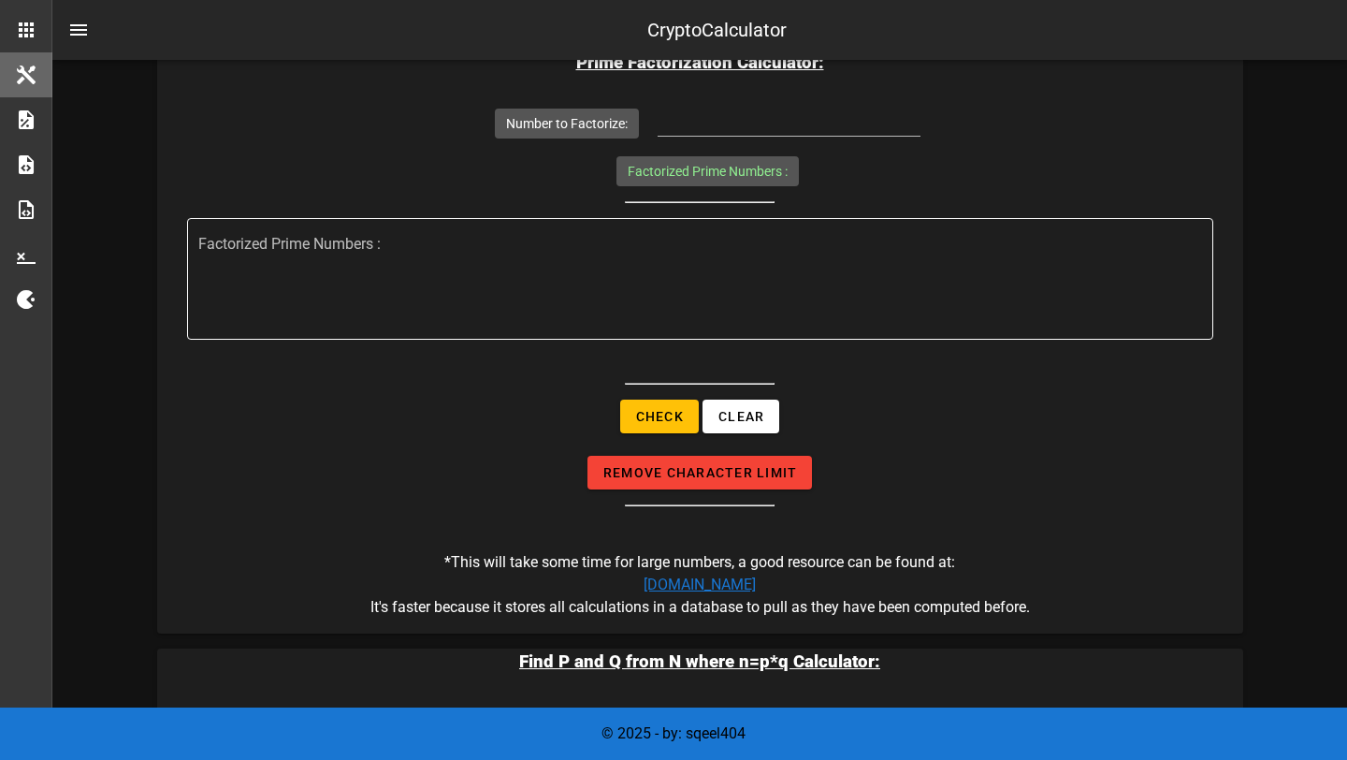
click at [666, 288] on textarea "Factorized Prime Numbers :" at bounding box center [705, 283] width 1015 height 112
